Goal: Information Seeking & Learning: Learn about a topic

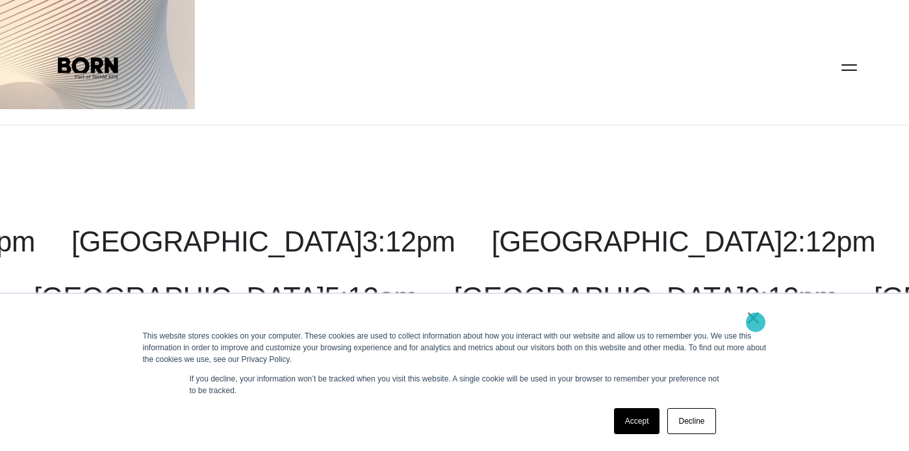
click at [756, 322] on link "×" at bounding box center [754, 318] width 16 height 12
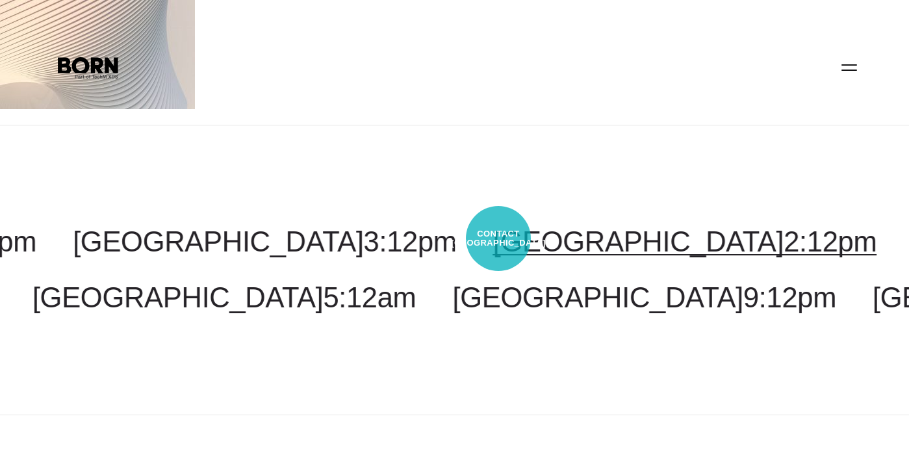
scroll to position [345, 0]
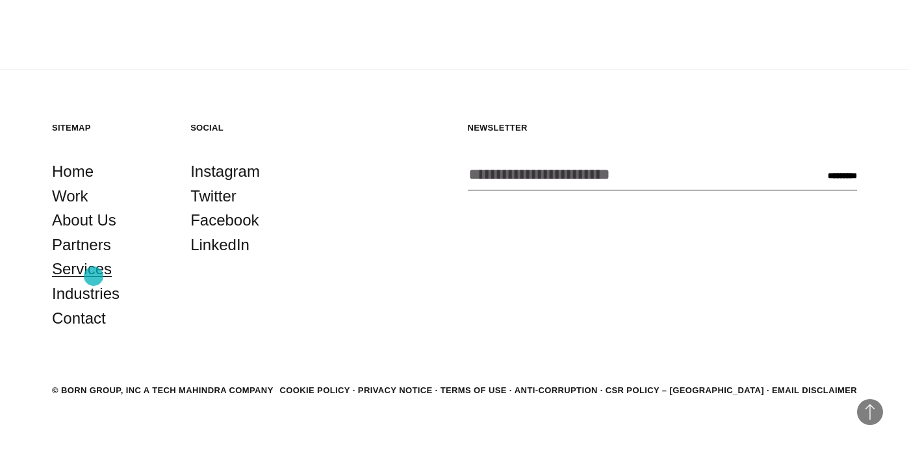
click at [94, 276] on link "Services" at bounding box center [82, 269] width 60 height 25
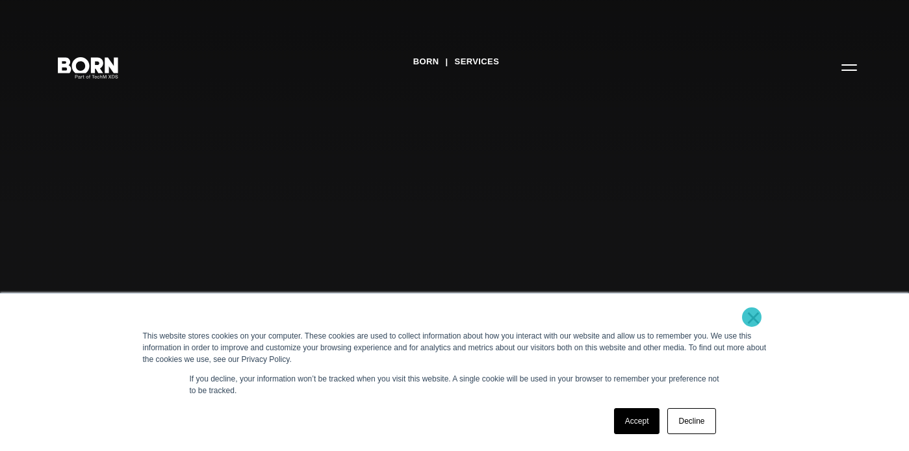
click at [752, 318] on link "×" at bounding box center [754, 318] width 16 height 12
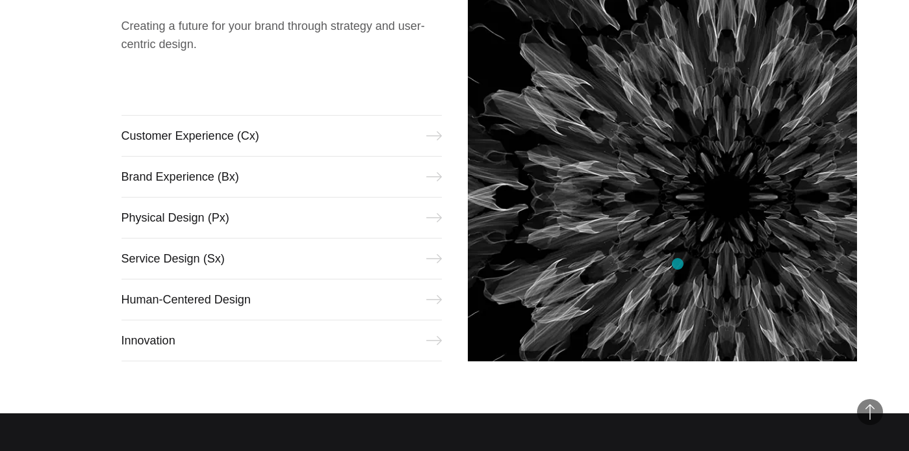
scroll to position [565, 0]
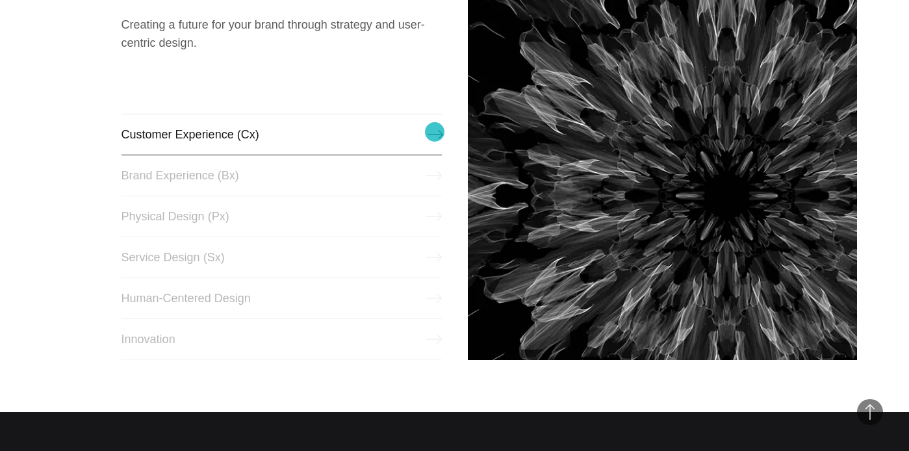
click at [435, 132] on link "Customer Experience (Cx)" at bounding box center [282, 135] width 320 height 42
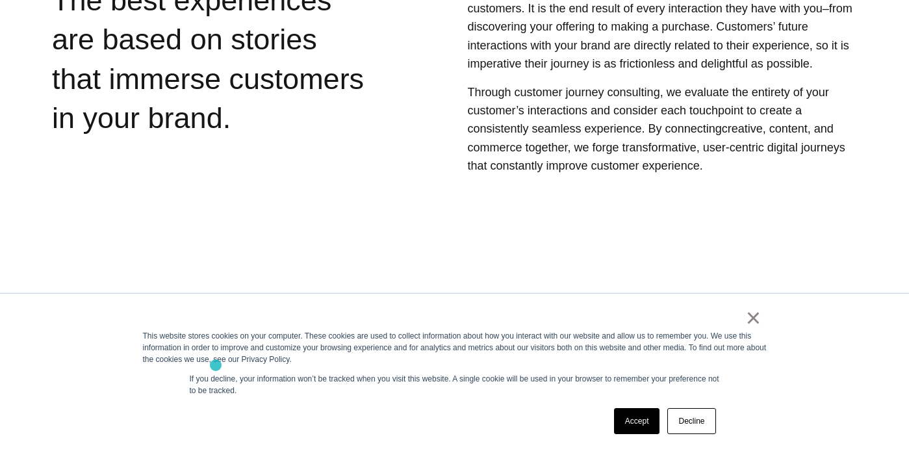
scroll to position [549, 0]
click at [755, 317] on link "×" at bounding box center [754, 318] width 16 height 12
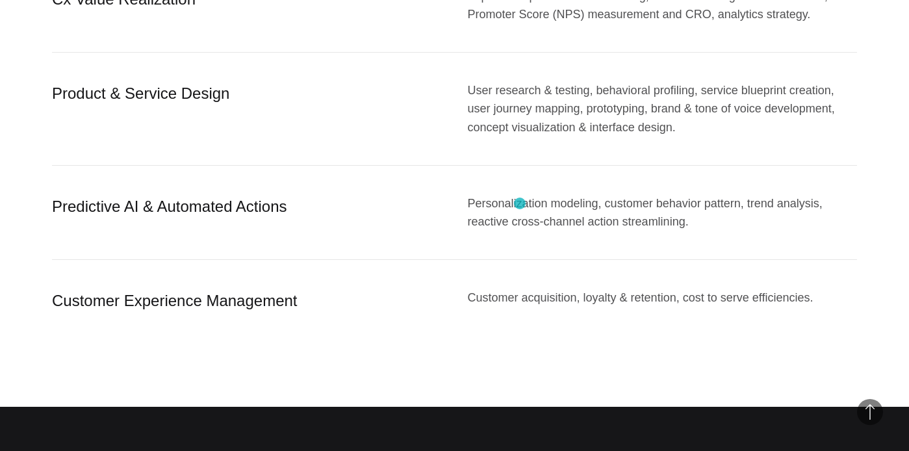
scroll to position [1566, 0]
